Goal: Check status: Check status

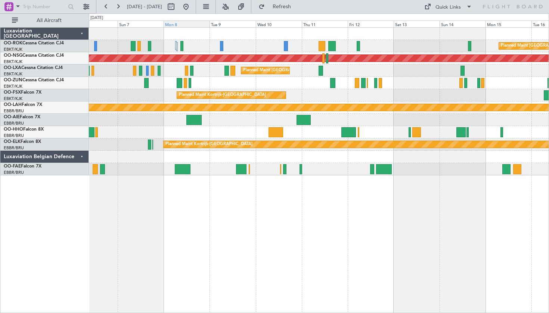
click at [209, 25] on div "Mon 8" at bounding box center [187, 24] width 46 height 7
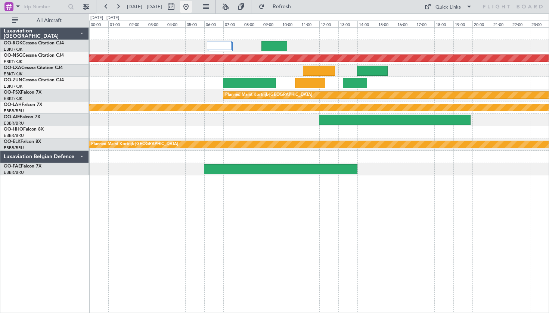
click at [192, 12] on button at bounding box center [186, 7] width 12 height 12
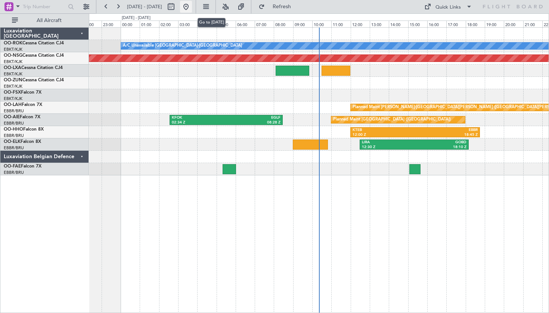
click at [192, 8] on button at bounding box center [186, 7] width 12 height 12
click at [212, 10] on button at bounding box center [206, 7] width 12 height 12
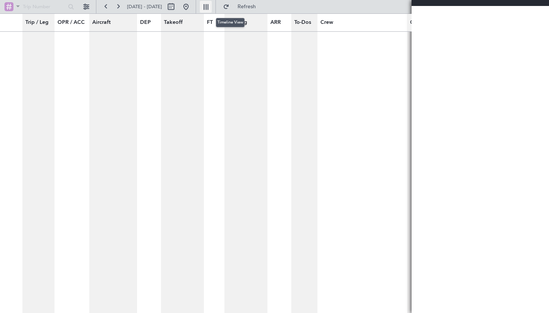
click at [212, 10] on button at bounding box center [206, 7] width 12 height 12
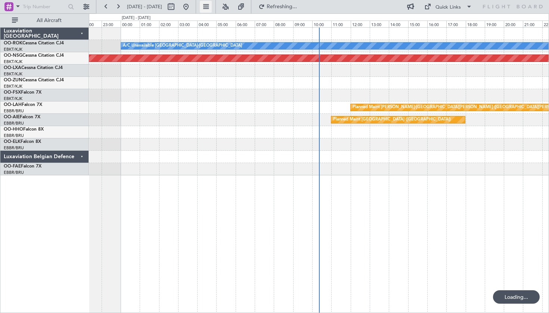
click at [212, 10] on button at bounding box center [206, 7] width 12 height 12
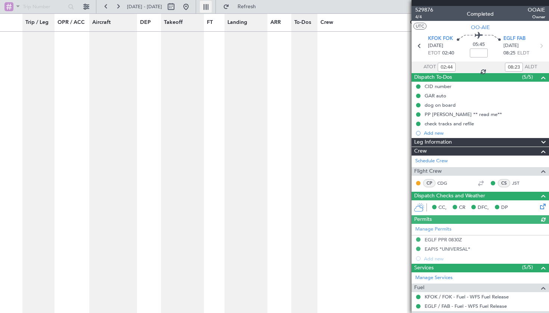
scroll to position [2384, 0]
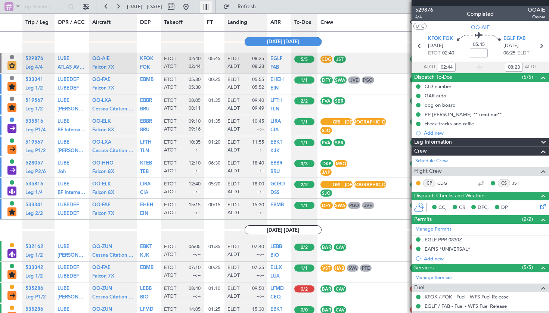
click at [212, 6] on button at bounding box center [206, 7] width 12 height 12
type input "0"
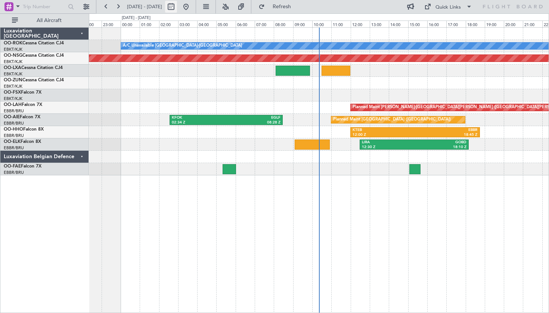
click at [177, 9] on button at bounding box center [171, 7] width 12 height 12
select select "8"
select select "2025"
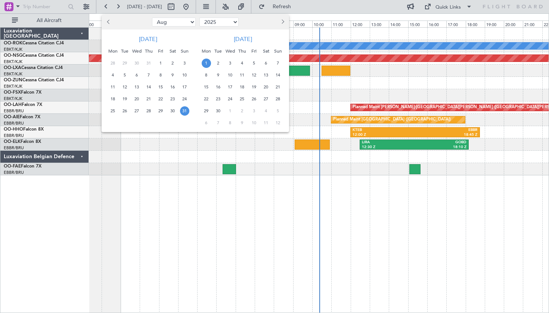
click at [278, 65] on span "7" at bounding box center [277, 63] width 9 height 9
click at [204, 61] on span "1" at bounding box center [206, 63] width 9 height 9
click at [284, 21] on button "Next month" at bounding box center [282, 22] width 8 height 12
select select "9"
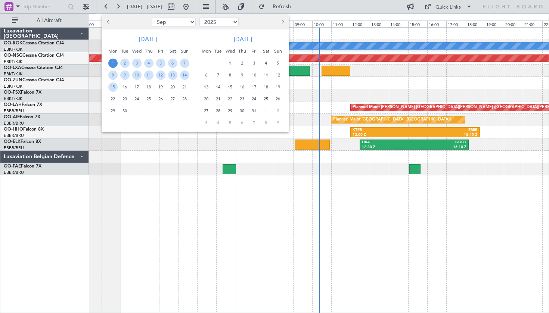
click at [245, 219] on div at bounding box center [274, 156] width 549 height 313
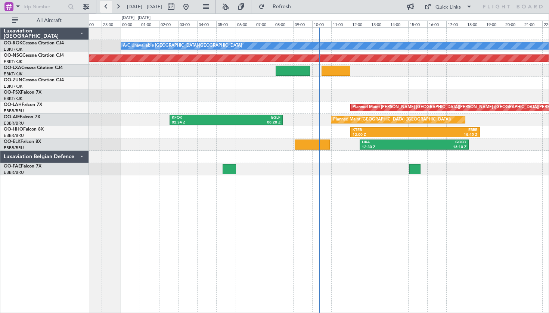
click at [107, 3] on button at bounding box center [106, 7] width 12 height 12
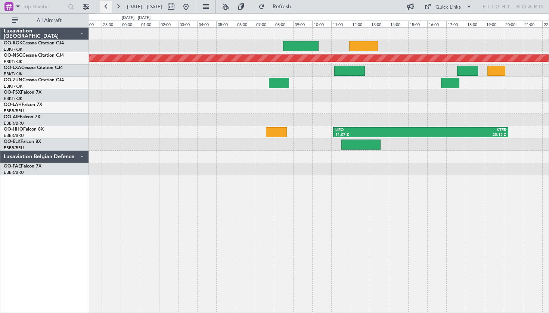
click at [107, 3] on button at bounding box center [106, 7] width 12 height 12
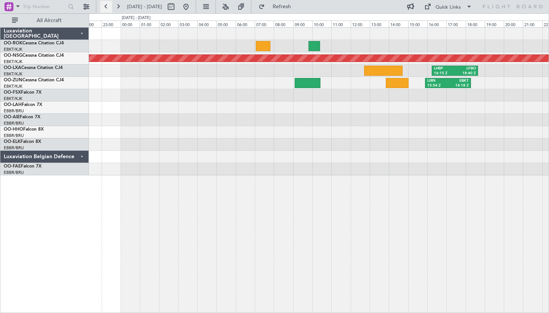
click at [107, 3] on button at bounding box center [106, 7] width 12 height 12
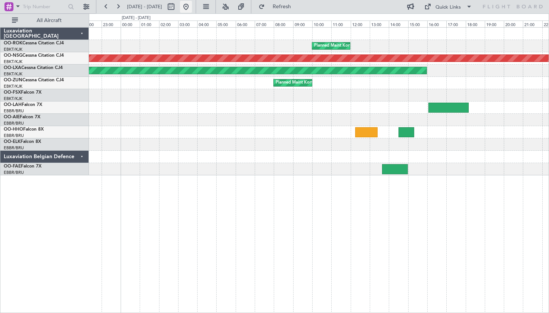
click at [192, 11] on button at bounding box center [186, 7] width 12 height 12
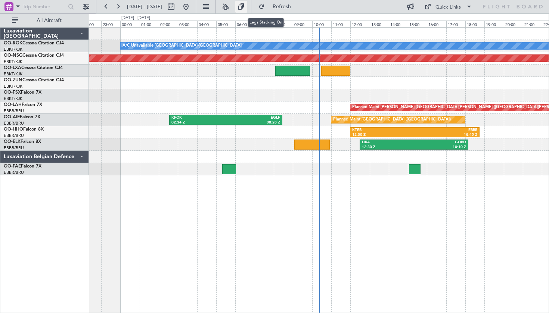
click at [247, 7] on button at bounding box center [241, 7] width 12 height 12
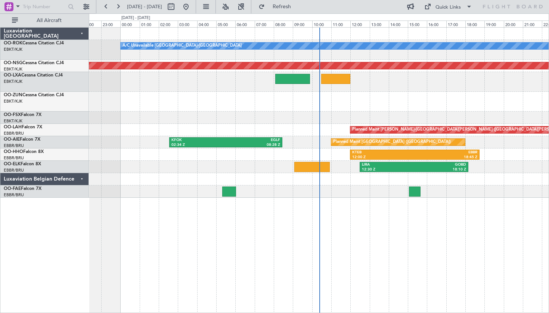
click at [148, 3] on span "[DATE] - [DATE]" at bounding box center [144, 7] width 41 height 12
click at [159, 11] on span "[DATE] - [DATE]" at bounding box center [144, 7] width 41 height 12
click at [159, 10] on span "[DATE] - [DATE]" at bounding box center [144, 6] width 35 height 7
click at [177, 8] on button at bounding box center [171, 7] width 12 height 12
select select "8"
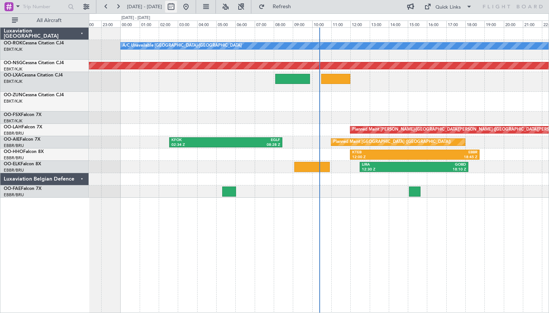
select select "2025"
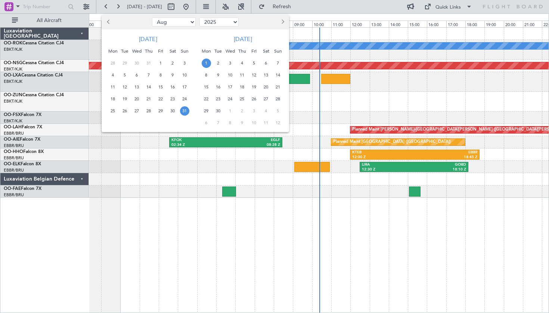
click at [206, 62] on span "1" at bounding box center [206, 63] width 9 height 9
click at [208, 86] on span "15" at bounding box center [206, 87] width 9 height 9
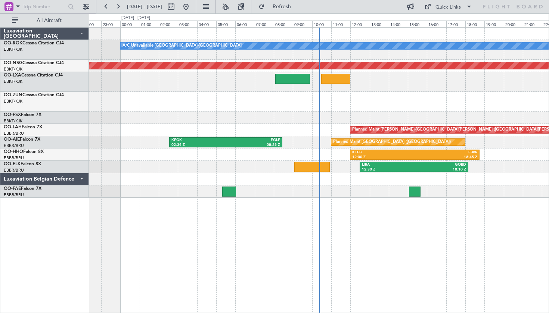
select select "9"
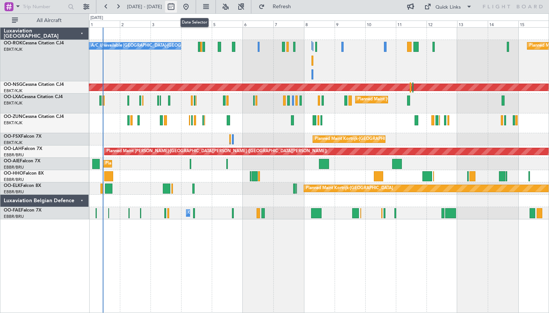
click at [177, 4] on button at bounding box center [171, 7] width 12 height 12
select select "9"
select select "2025"
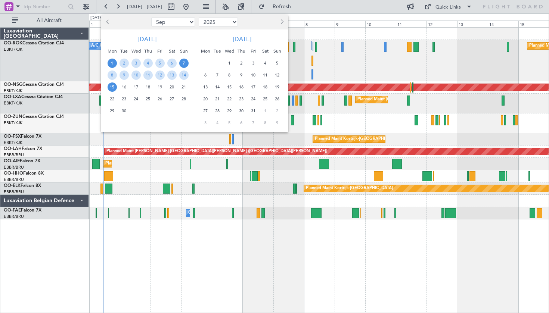
click at [183, 63] on span "7" at bounding box center [183, 63] width 9 height 9
click at [109, 65] on span "1" at bounding box center [112, 63] width 9 height 9
click at [180, 62] on span "7" at bounding box center [183, 63] width 9 height 9
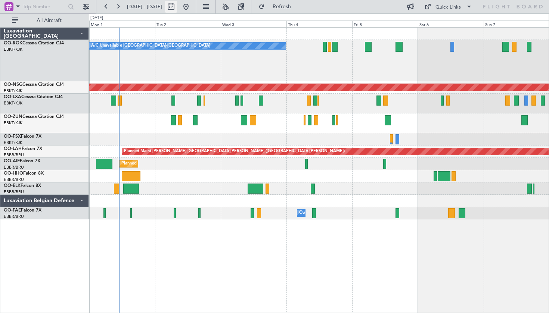
click at [177, 9] on button at bounding box center [171, 7] width 12 height 12
select select "9"
select select "2025"
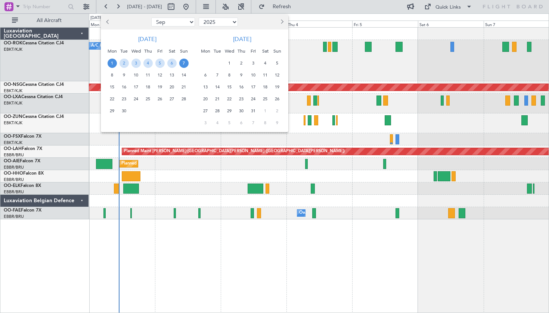
click at [113, 63] on span "1" at bounding box center [112, 63] width 9 height 9
click at [120, 77] on span "9" at bounding box center [124, 75] width 9 height 9
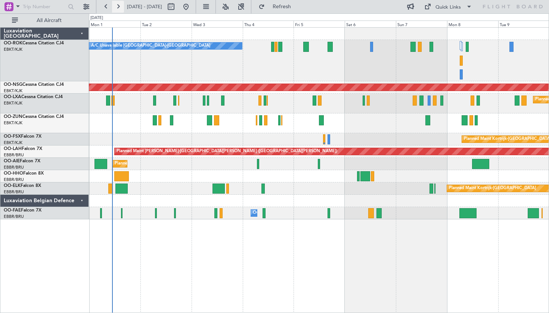
click at [122, 11] on button at bounding box center [118, 7] width 12 height 12
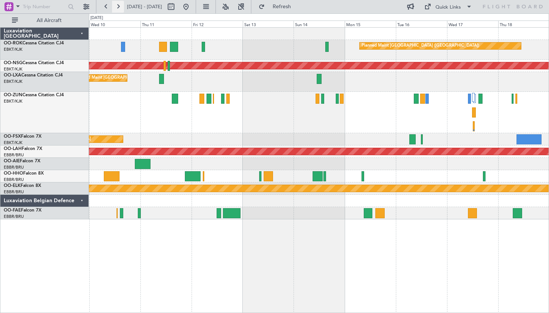
click at [117, 10] on button at bounding box center [118, 7] width 12 height 12
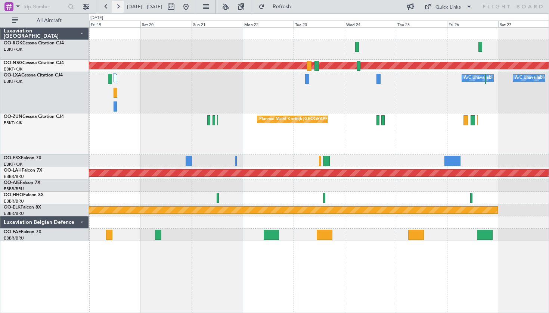
click at [117, 10] on button at bounding box center [118, 7] width 12 height 12
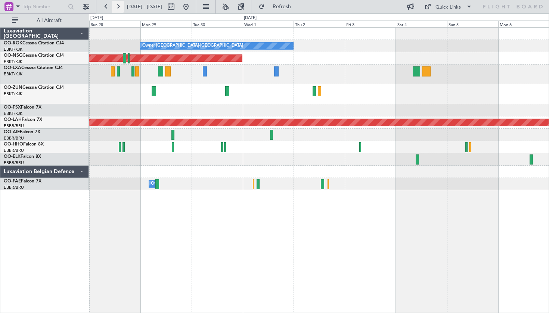
click at [121, 6] on button at bounding box center [118, 7] width 12 height 12
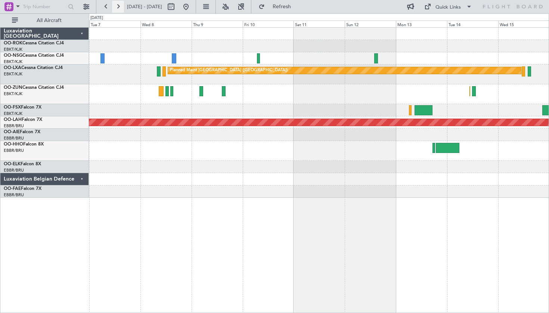
click at [118, 4] on button at bounding box center [118, 7] width 12 height 12
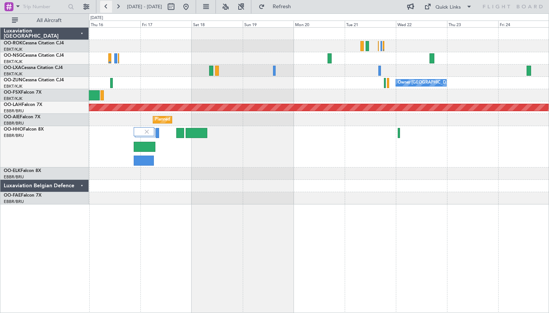
click at [109, 7] on button at bounding box center [106, 7] width 12 height 12
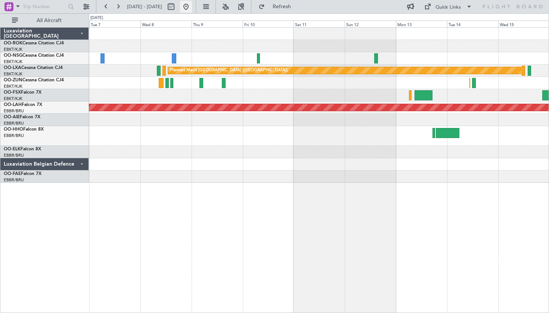
click at [192, 6] on button at bounding box center [186, 7] width 12 height 12
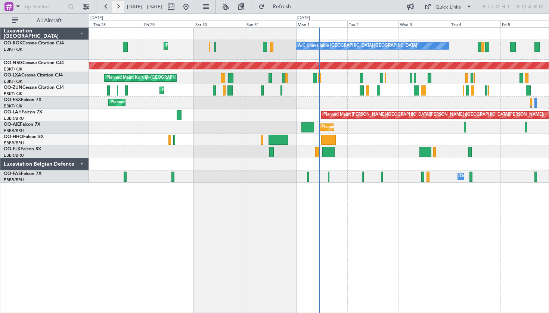
click at [120, 7] on button at bounding box center [118, 7] width 12 height 12
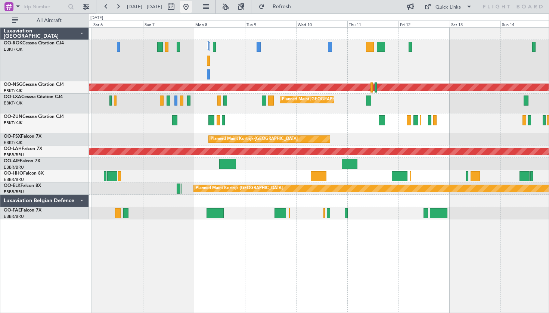
click at [192, 10] on button at bounding box center [186, 7] width 12 height 12
